Goal: Obtain resource: Download file/media

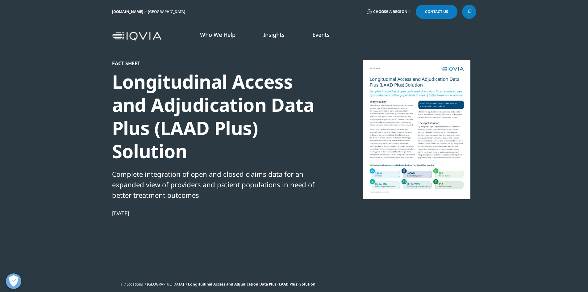
scroll to position [134, 364]
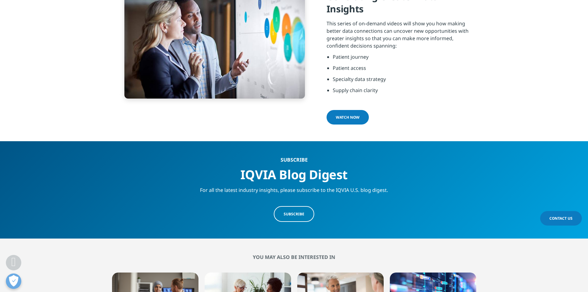
scroll to position [941, 0]
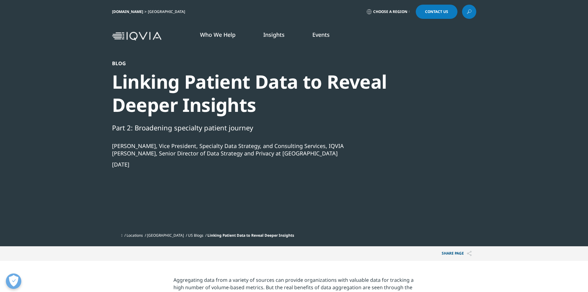
click at [467, 11] on icon at bounding box center [468, 12] width 5 height 8
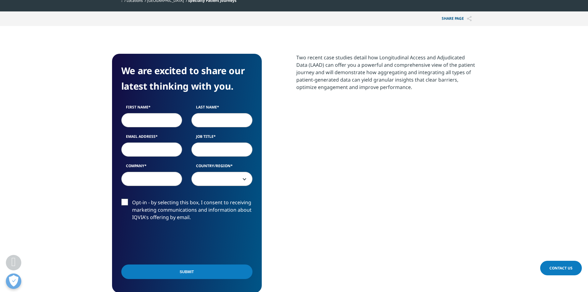
click at [141, 118] on input "First Name" at bounding box center [151, 120] width 61 height 14
type input "[PERSON_NAME]"
type input "bhat"
type input "[PERSON_NAME][EMAIL_ADDRESS][DOMAIN_NAME]"
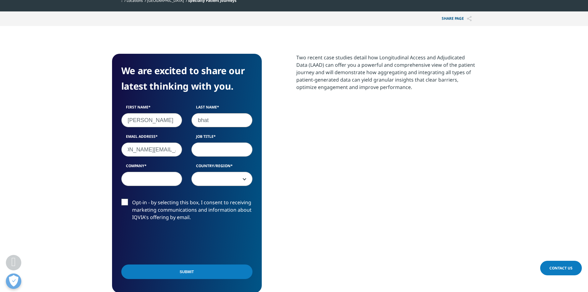
scroll to position [0, 0]
type input "director"
type input "Axtria"
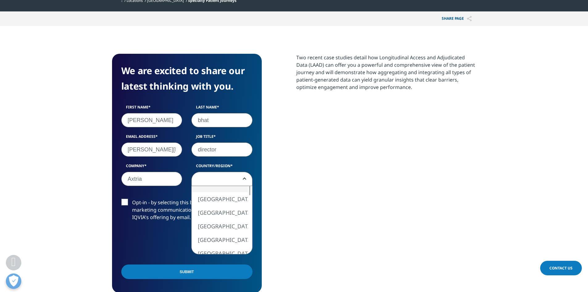
click at [205, 181] on span at bounding box center [222, 179] width 60 height 14
select select "[GEOGRAPHIC_DATA]"
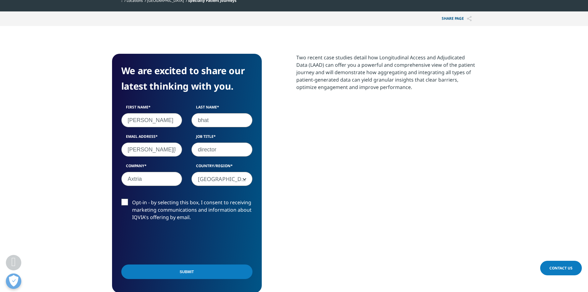
click at [185, 277] on input "Submit" at bounding box center [186, 271] width 131 height 14
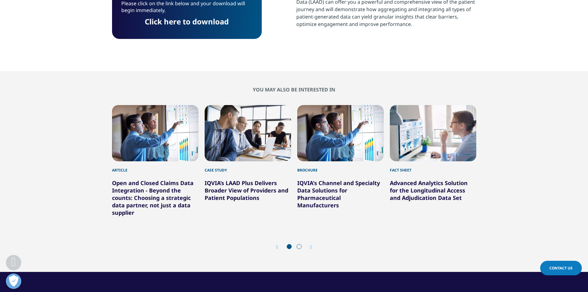
scroll to position [194, 0]
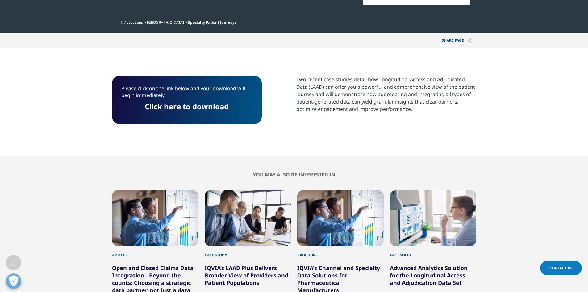
click at [183, 103] on link "Click here to download" at bounding box center [187, 106] width 84 height 10
click at [232, 107] on p "Click here to download" at bounding box center [186, 108] width 131 height 11
click at [192, 102] on link "Click here to download" at bounding box center [187, 106] width 84 height 10
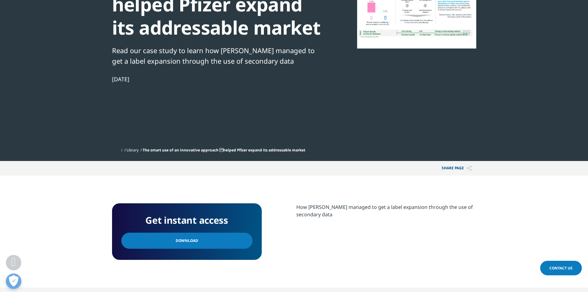
scroll to position [62, 0]
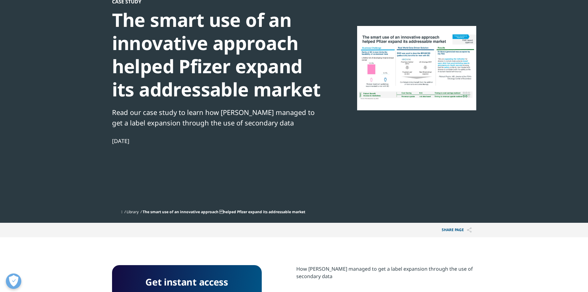
click at [428, 59] on div at bounding box center [416, 67] width 119 height 139
click at [209, 280] on h4 "Get instant access" at bounding box center [186, 281] width 131 height 15
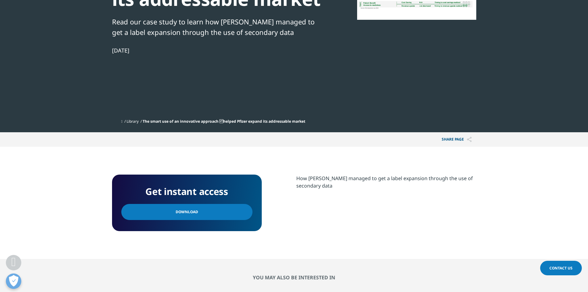
scroll to position [154, 0]
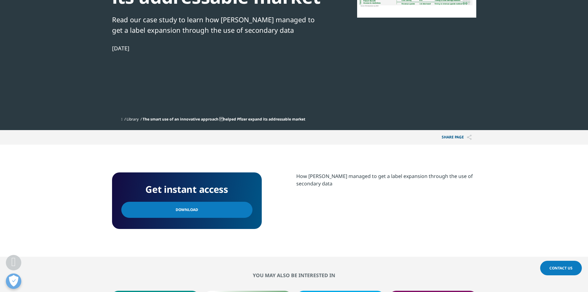
click at [230, 196] on h4 "Get instant access" at bounding box center [186, 188] width 131 height 15
click at [217, 210] on link "Download" at bounding box center [186, 209] width 131 height 16
click at [197, 210] on link "Download" at bounding box center [186, 209] width 131 height 16
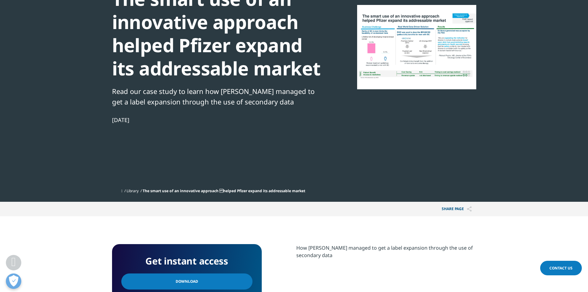
scroll to position [62, 0]
